Goal: Browse casually: Explore the website without a specific task or goal

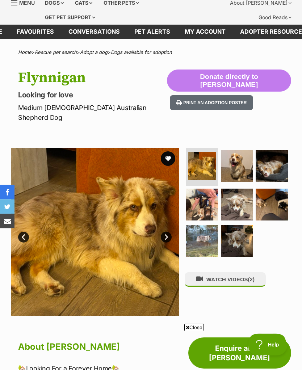
scroll to position [27, 0]
click at [250, 272] on button "WATCH VIDEOS (2)" at bounding box center [225, 279] width 81 height 14
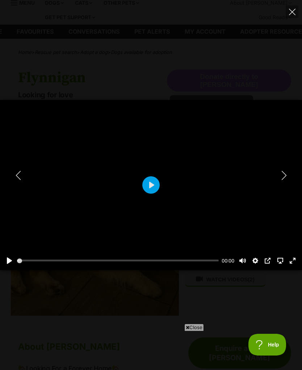
scroll to position [0, 0]
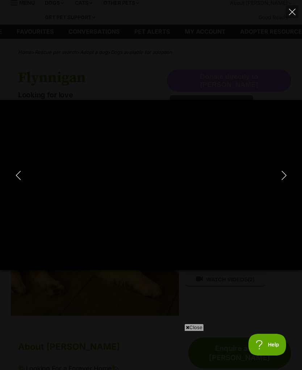
click at [287, 180] on icon "Next" at bounding box center [284, 175] width 9 height 9
type input "23.67"
click at [282, 180] on icon "Next" at bounding box center [284, 175] width 9 height 9
type input "7"
click at [291, 9] on icon "Close" at bounding box center [292, 12] width 7 height 7
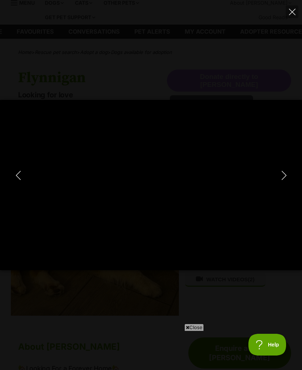
type input "31.06"
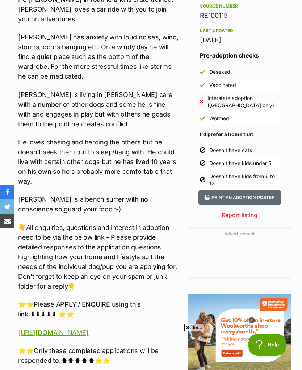
scroll to position [601, 0]
